Goal: Information Seeking & Learning: Learn about a topic

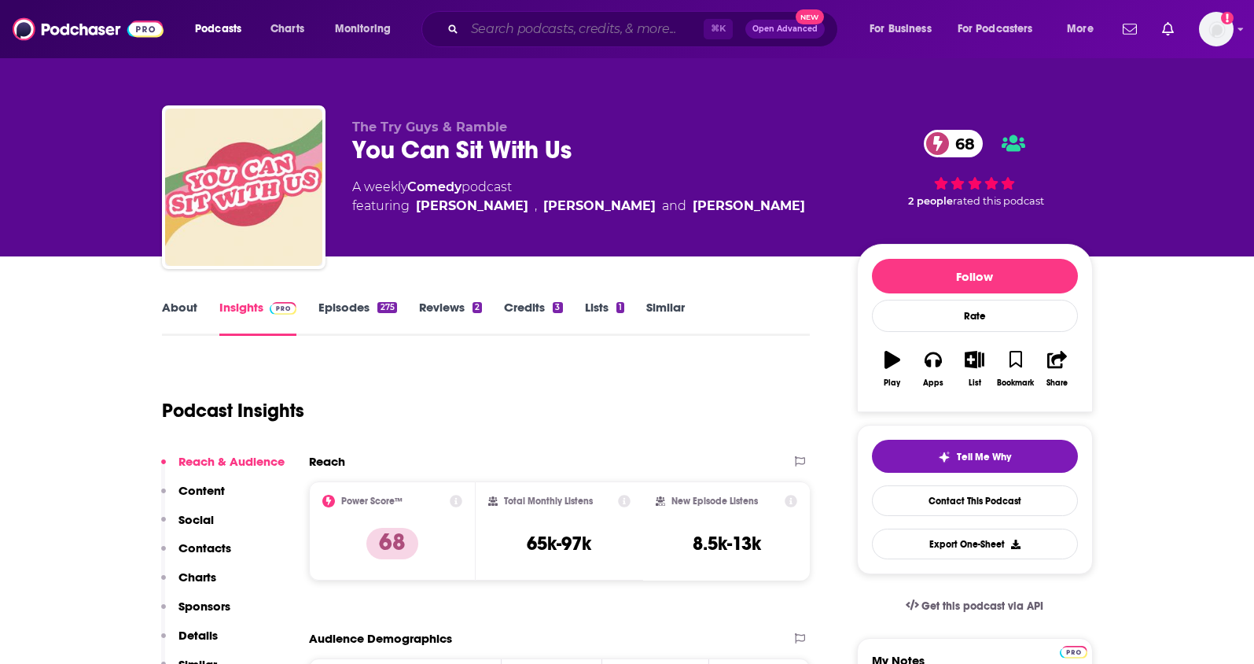
click at [499, 24] on input "Search podcasts, credits, & more..." at bounding box center [584, 29] width 239 height 25
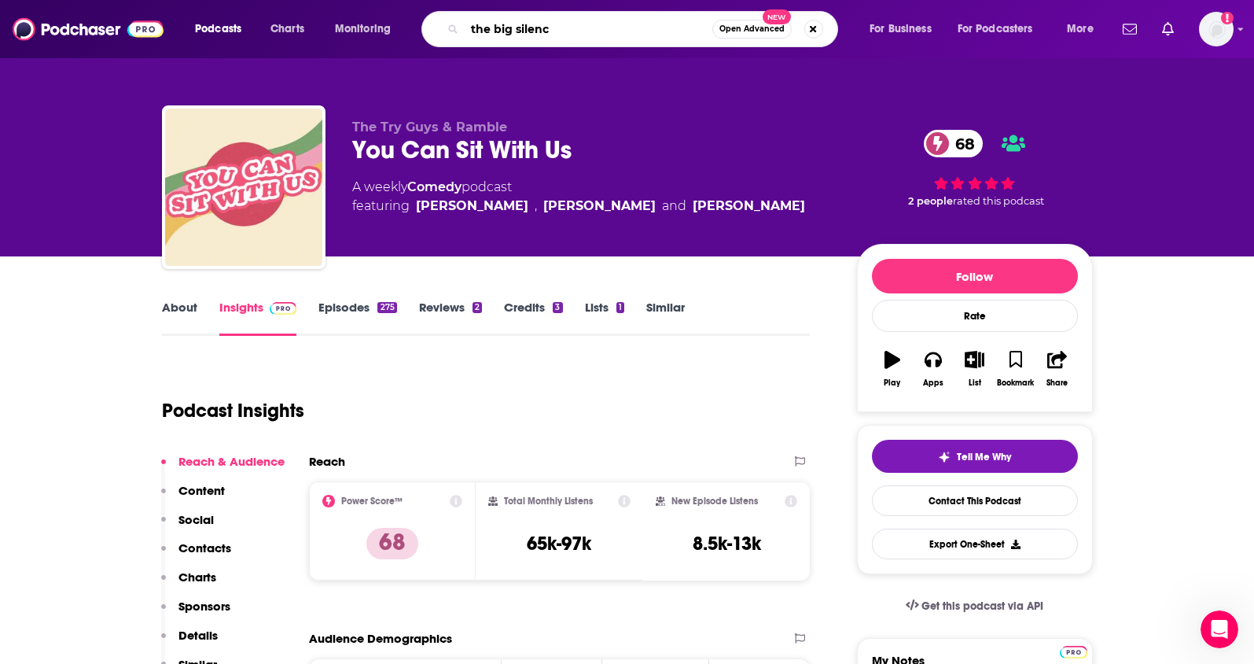
type input "the big silence"
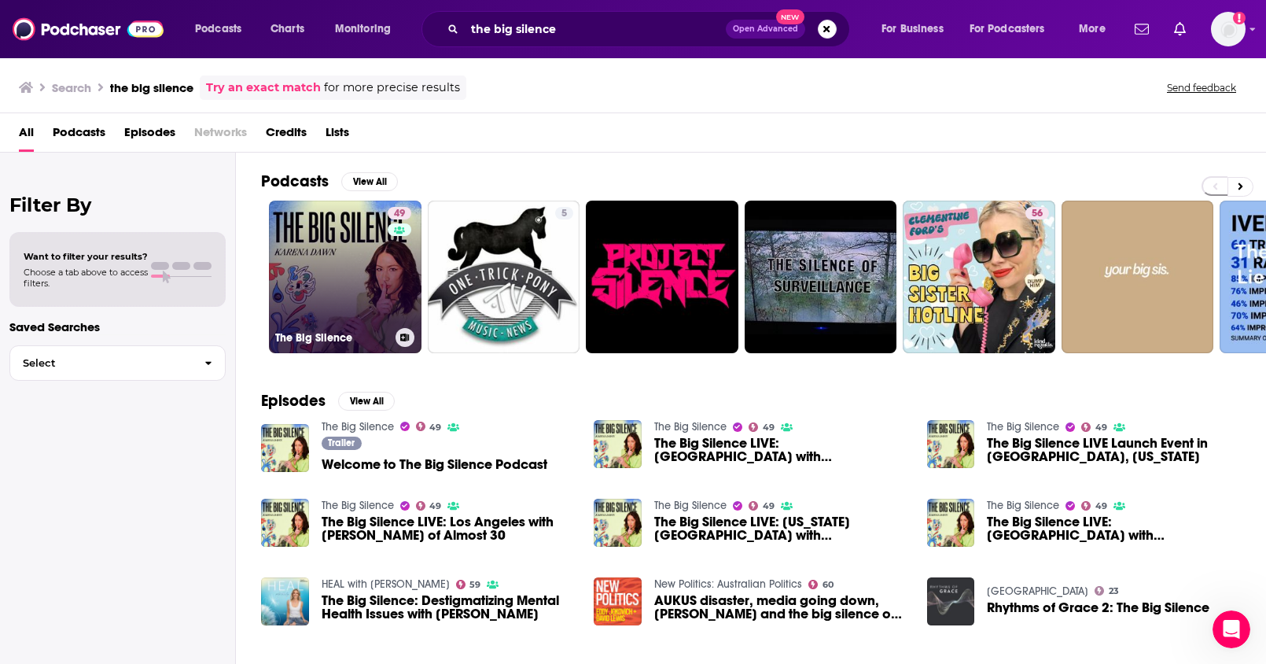
click at [381, 272] on link "49 The Big Silence" at bounding box center [345, 277] width 153 height 153
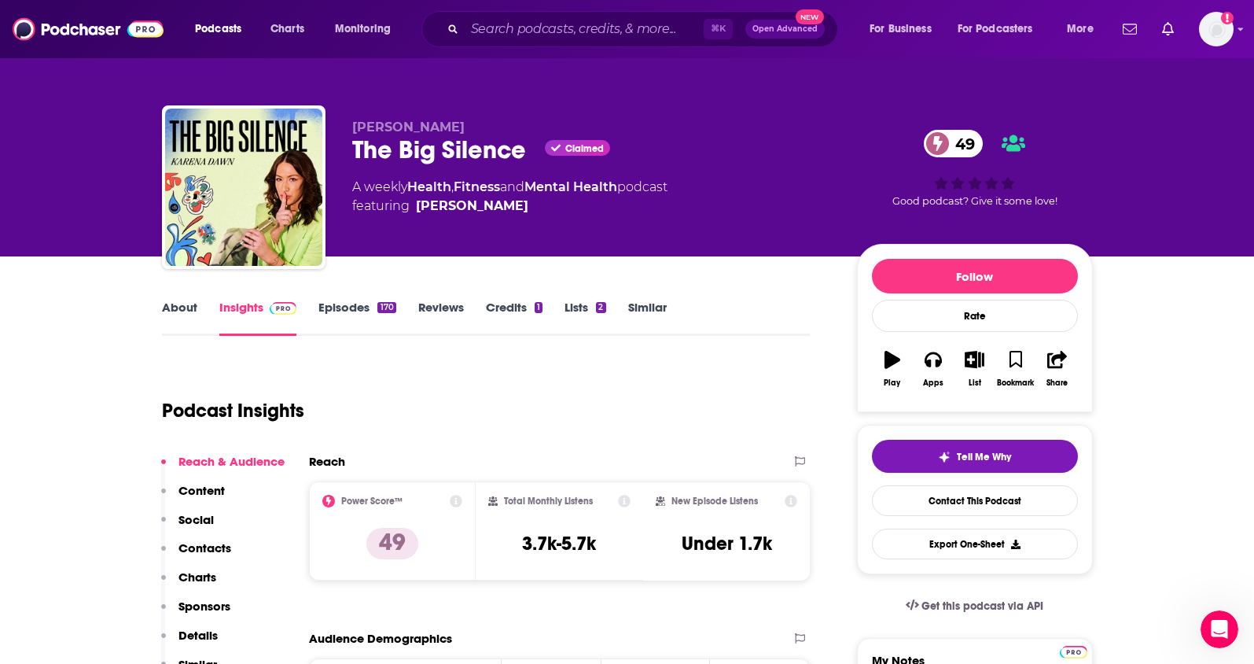
click at [182, 317] on link "About" at bounding box center [179, 318] width 35 height 36
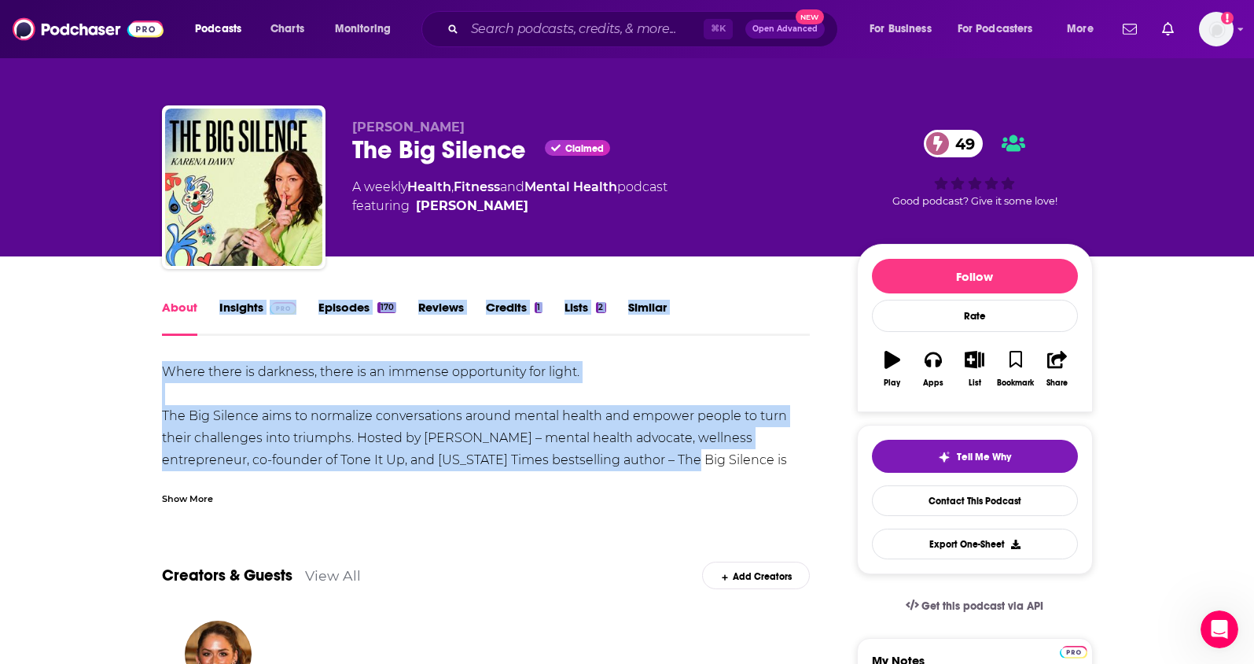
drag, startPoint x: 160, startPoint y: 346, endPoint x: 701, endPoint y: 469, distance: 554.7
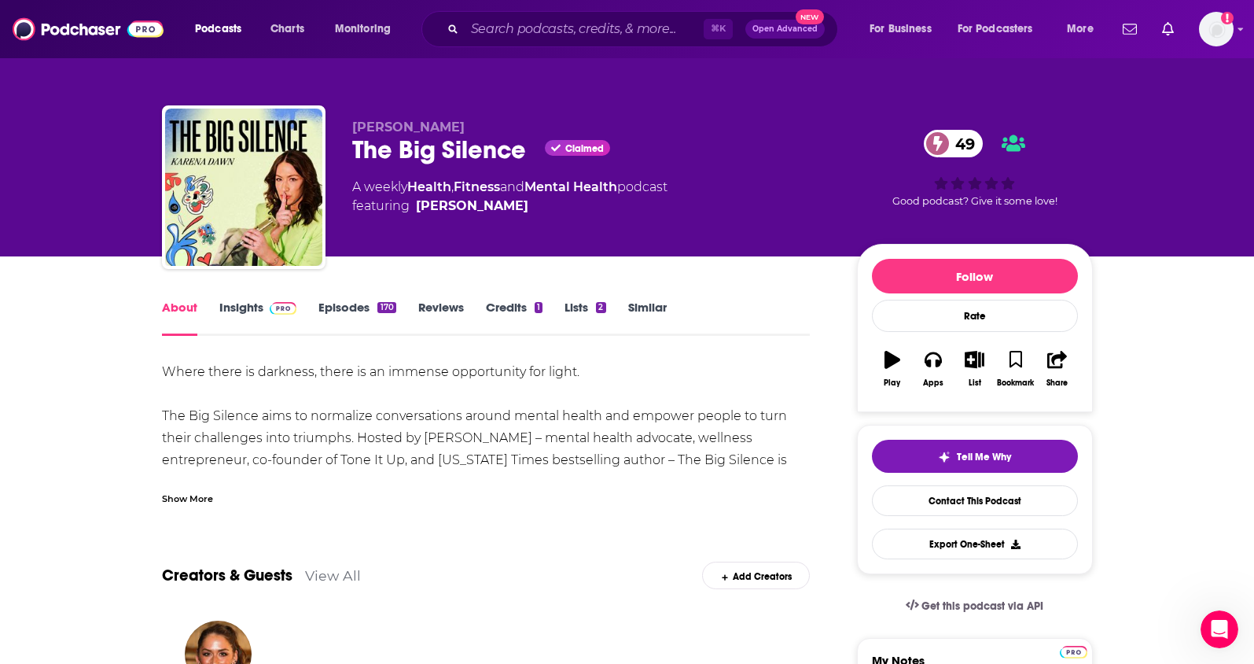
click at [703, 491] on div "Show More" at bounding box center [486, 492] width 649 height 27
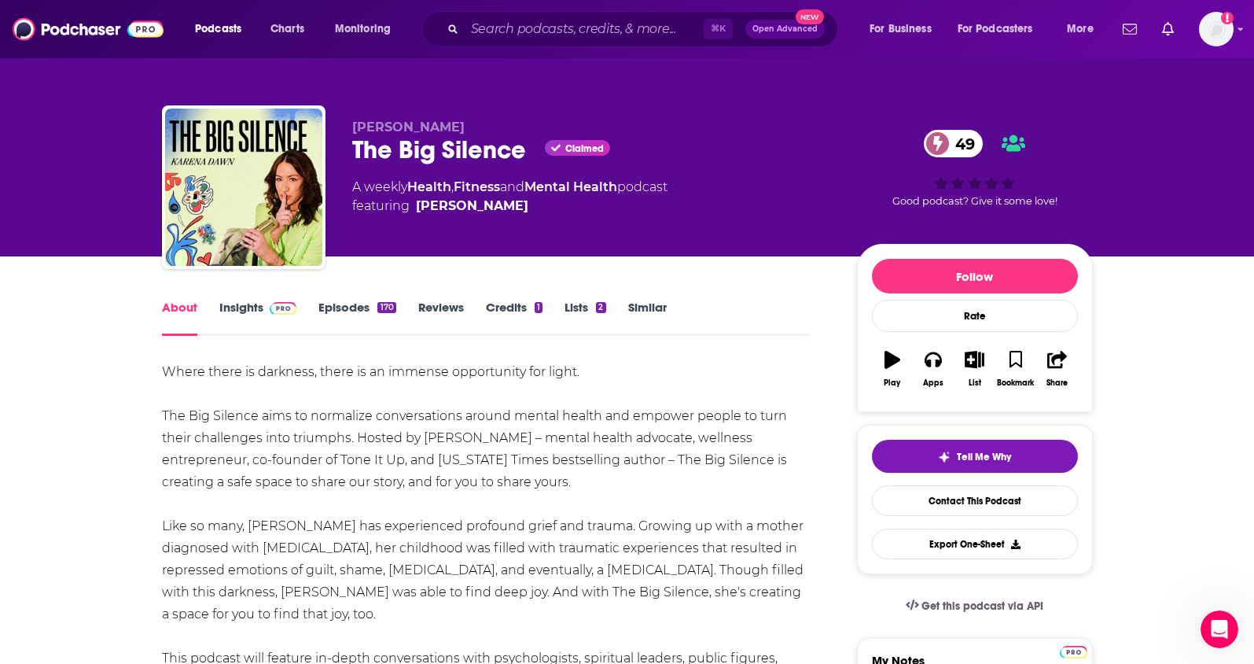
click at [245, 311] on link "Insights" at bounding box center [258, 318] width 78 height 36
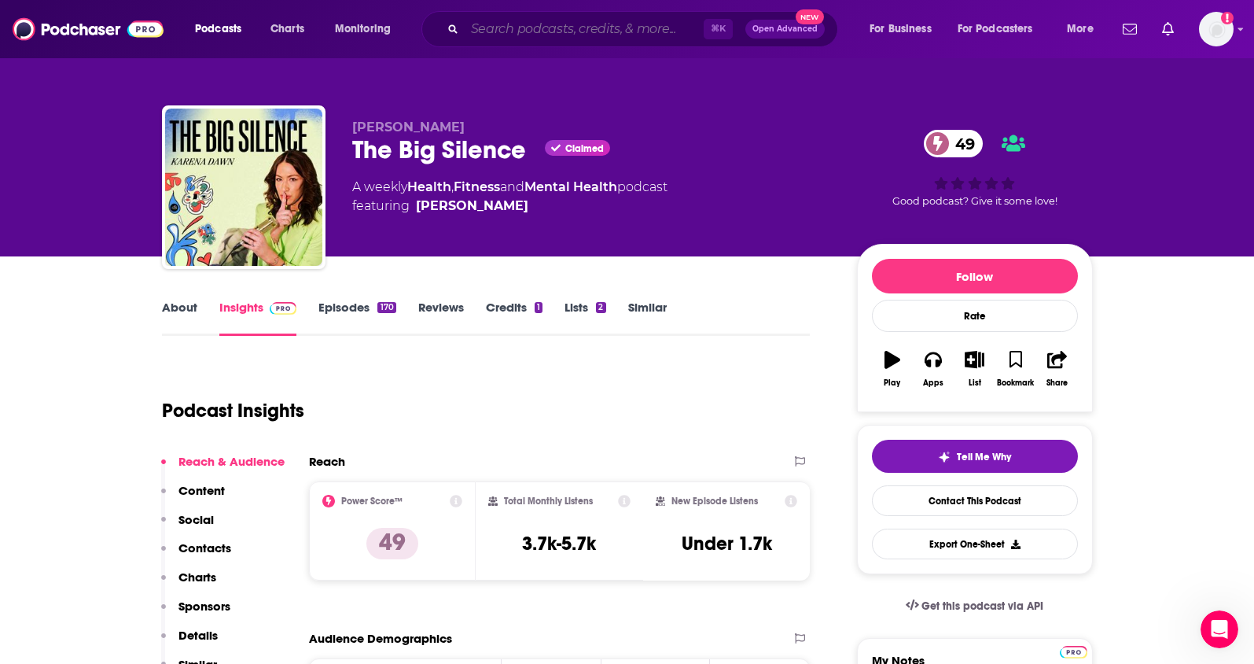
click at [509, 29] on input "Search podcasts, credits, & more..." at bounding box center [584, 29] width 239 height 25
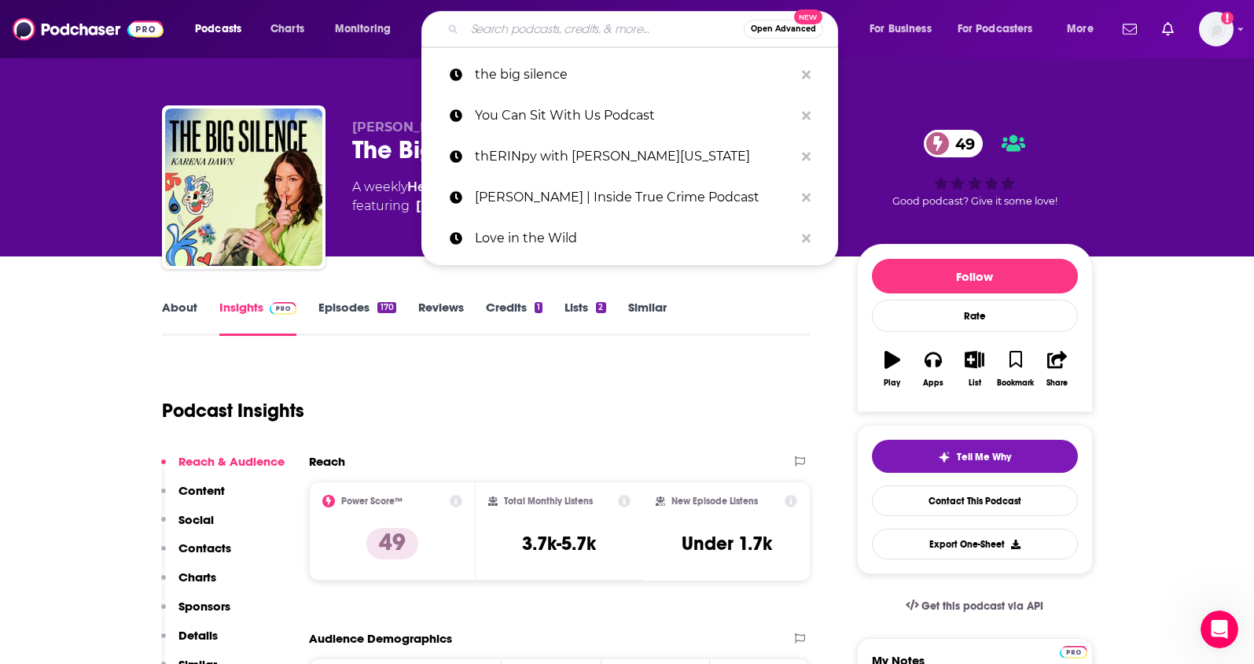
paste input "Enneagram and Marriage"
type input "Enneagram and Marriage"
